Goal: Task Accomplishment & Management: Complete application form

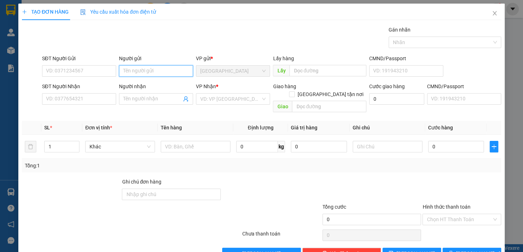
click at [135, 71] on input "Người gửi" at bounding box center [156, 70] width 74 height 11
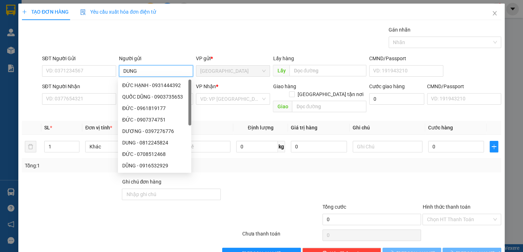
type input "DUNG"
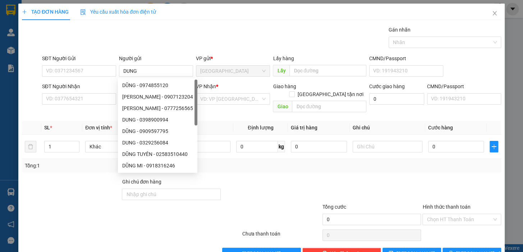
drag, startPoint x: 217, startPoint y: 25, endPoint x: 203, endPoint y: 54, distance: 32.3
click at [217, 25] on div "TẠO ĐƠN HÀNG Yêu cầu xuất hóa đơn điện tử Transit Pickup Surcharge Ids Transit …" at bounding box center [261, 132] width 479 height 256
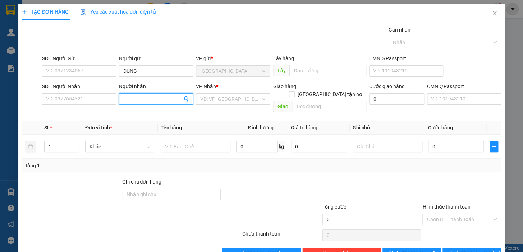
click at [158, 96] on input "Người nhận" at bounding box center [152, 99] width 58 height 8
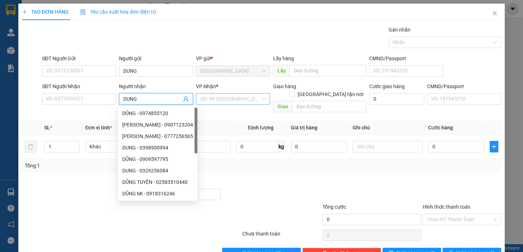
type input "DUNG"
click at [221, 99] on input "search" at bounding box center [230, 99] width 60 height 11
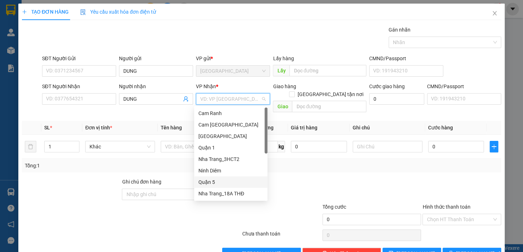
click at [212, 182] on div "Quận 5" at bounding box center [230, 182] width 65 height 8
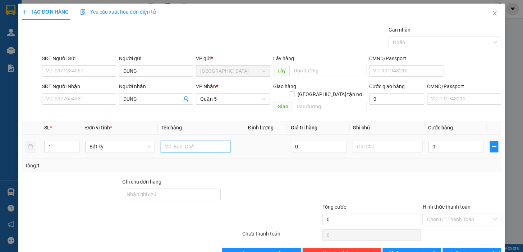
click at [181, 141] on input "text" at bounding box center [196, 146] width 70 height 11
type input "1 TX"
click at [442, 141] on input "0" at bounding box center [456, 146] width 56 height 11
drag, startPoint x: 443, startPoint y: 144, endPoint x: 422, endPoint y: 143, distance: 21.6
click at [425, 143] on td "0" at bounding box center [456, 147] width 62 height 24
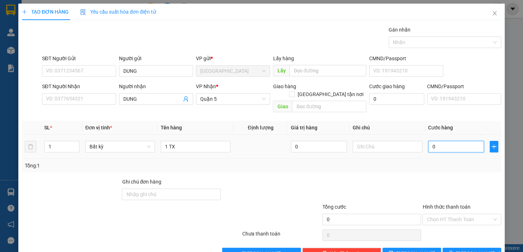
type input "4"
type input "40"
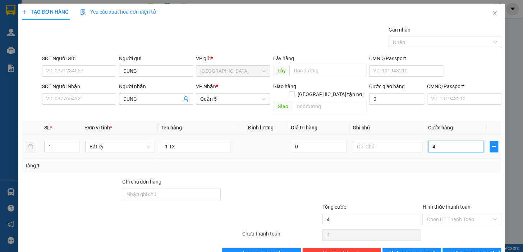
type input "40"
type input "40.000"
click at [430, 178] on div at bounding box center [461, 190] width 80 height 25
click at [463, 214] on input "Hình thức thanh toán" at bounding box center [458, 219] width 65 height 11
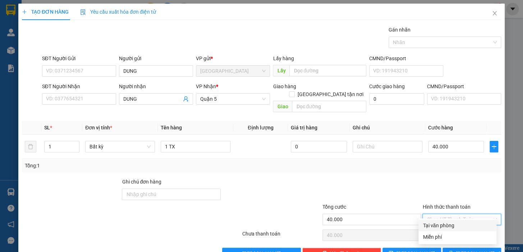
click at [462, 221] on div "Tại văn phòng" at bounding box center [457, 225] width 78 height 11
type input "0"
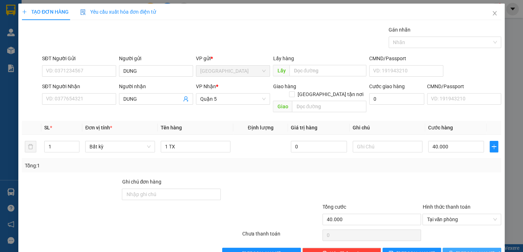
click at [466, 250] on span "[PERSON_NAME] và In" at bounding box center [481, 254] width 50 height 8
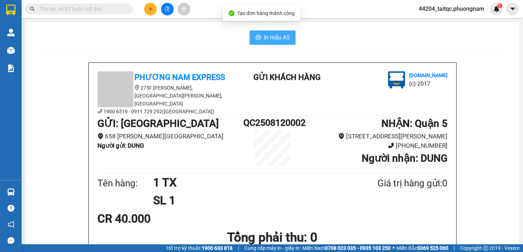
click at [272, 39] on span "In mẫu A5" at bounding box center [277, 37] width 26 height 9
